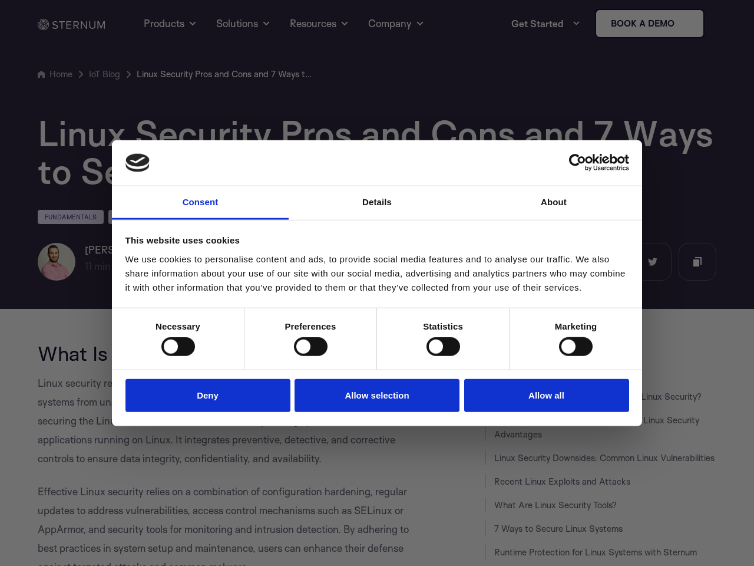
click at [200, 203] on link "Consent" at bounding box center [200, 203] width 177 height 34
click at [377, 203] on link "Details" at bounding box center [377, 203] width 177 height 34
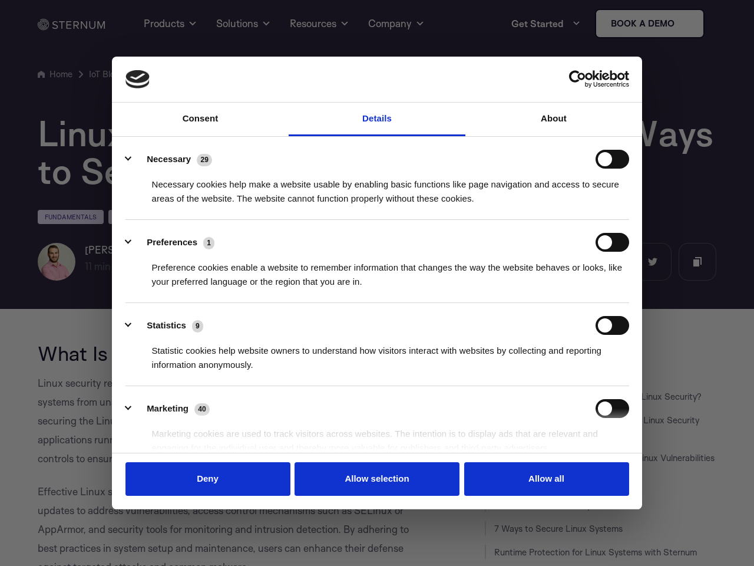
click at [554, 203] on div "Necessary cookies help make a website usable by enabling basic functions like p…" at bounding box center [377, 186] width 504 height 37
click at [178, 346] on div "Statistic cookies help website owners to understand how visitors interact with …" at bounding box center [377, 353] width 504 height 37
click at [310, 346] on div "Statistic cookies help website owners to understand how visitors interact with …" at bounding box center [377, 353] width 504 height 37
click at [443, 346] on div "Statistic cookies help website owners to understand how visitors interact with …" at bounding box center [377, 353] width 504 height 37
click at [576, 346] on div "Statistic cookies help website owners to understand how visitors interact with …" at bounding box center [377, 353] width 504 height 37
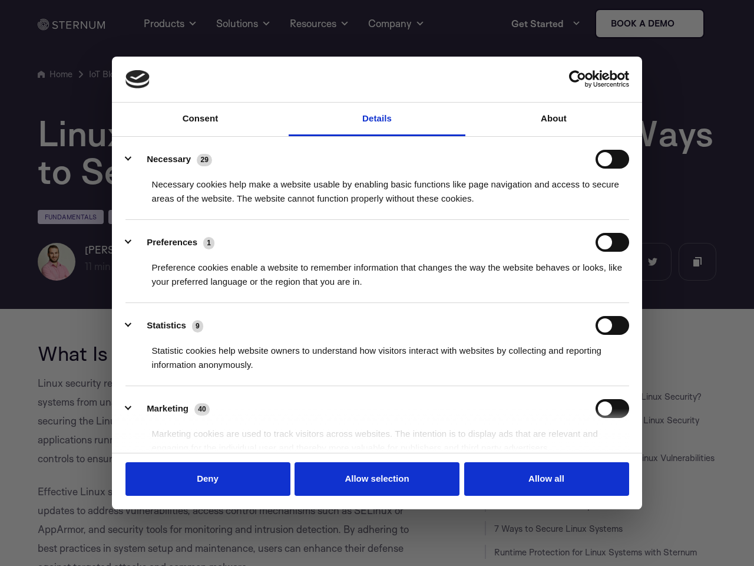
click at [208, 395] on li "Marketing 40 Marketing cookies are used to track visitors across websites. The …" at bounding box center [377, 427] width 504 height 83
click at [377, 395] on li "Marketing 40 Marketing cookies are used to track visitors across websites. The …" at bounding box center [377, 427] width 504 height 83
click at [547, 395] on li "Marketing 40 Marketing cookies are used to track visitors across websites. The …" at bounding box center [377, 427] width 504 height 83
